Goal: Navigation & Orientation: Find specific page/section

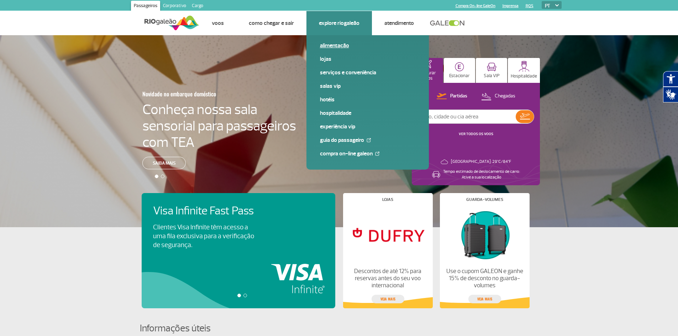
click at [335, 47] on link "Alimentação" at bounding box center [367, 46] width 95 height 8
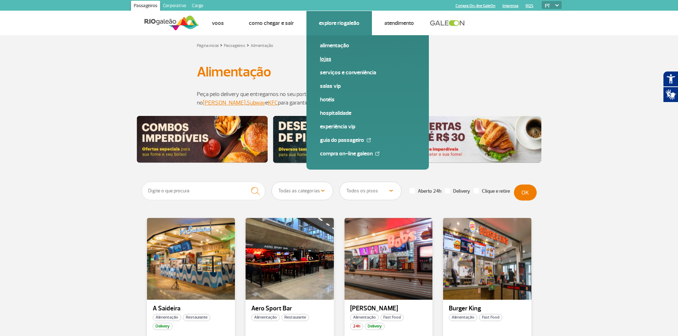
click at [327, 56] on link "Lojas" at bounding box center [367, 59] width 95 height 8
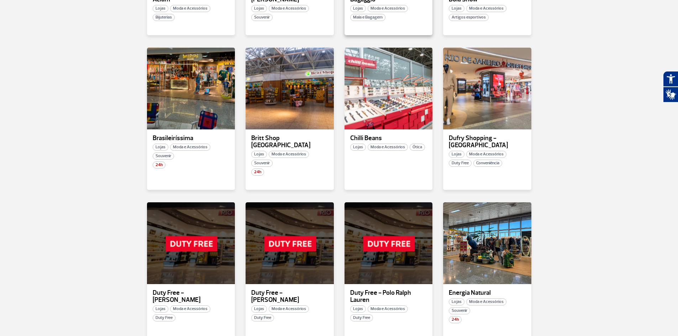
scroll to position [235, 0]
